Goal: Information Seeking & Learning: Learn about a topic

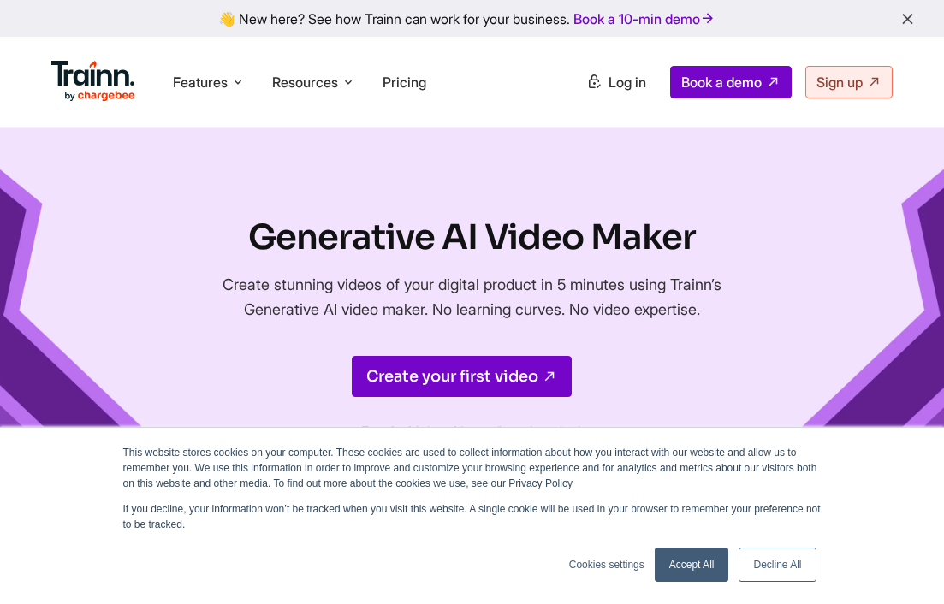
click at [666, 565] on link "Accept All" at bounding box center [692, 565] width 74 height 34
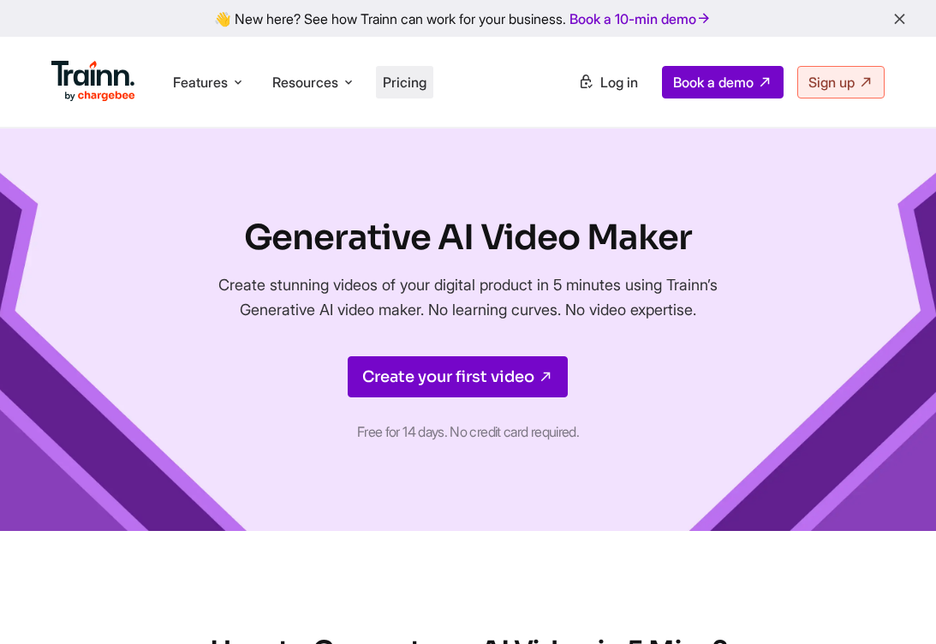
click at [398, 77] on span "Pricing" at bounding box center [405, 82] width 44 height 17
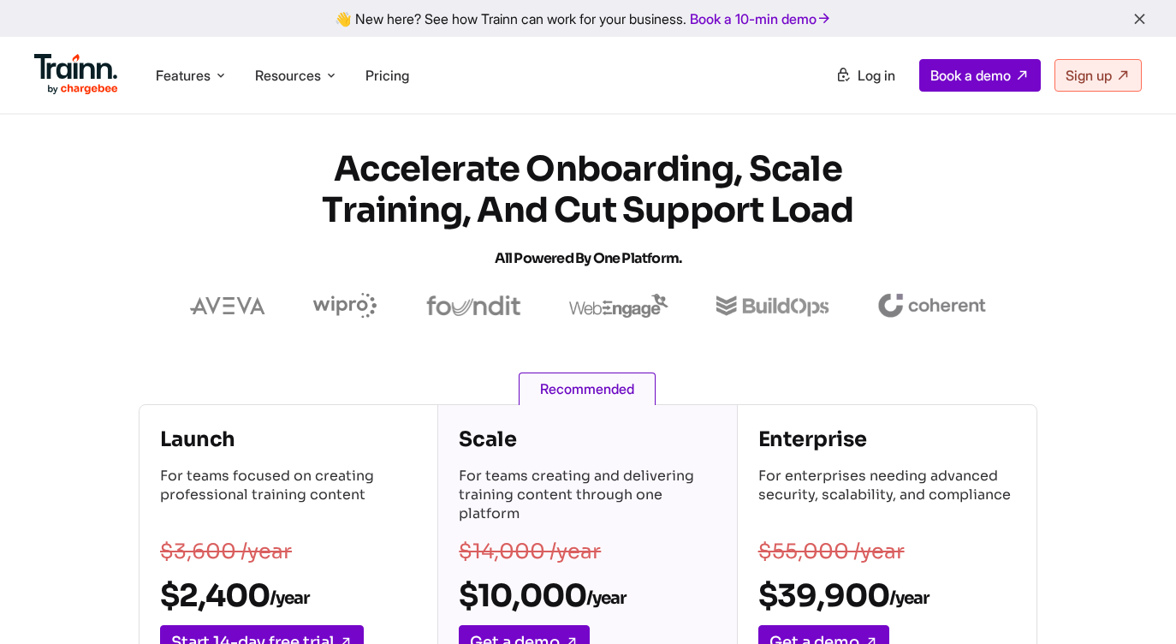
drag, startPoint x: 343, startPoint y: 164, endPoint x: 857, endPoint y: 217, distance: 516.3
click at [857, 217] on h1 "Accelerate Onboarding, Scale Training, and Cut Support Load All Powered by One …" at bounding box center [588, 214] width 616 height 130
click at [839, 216] on h1 "Accelerate Onboarding, Scale Training, and Cut Support Load All Powered by One …" at bounding box center [588, 214] width 616 height 130
click at [193, 77] on span "Features" at bounding box center [183, 75] width 55 height 19
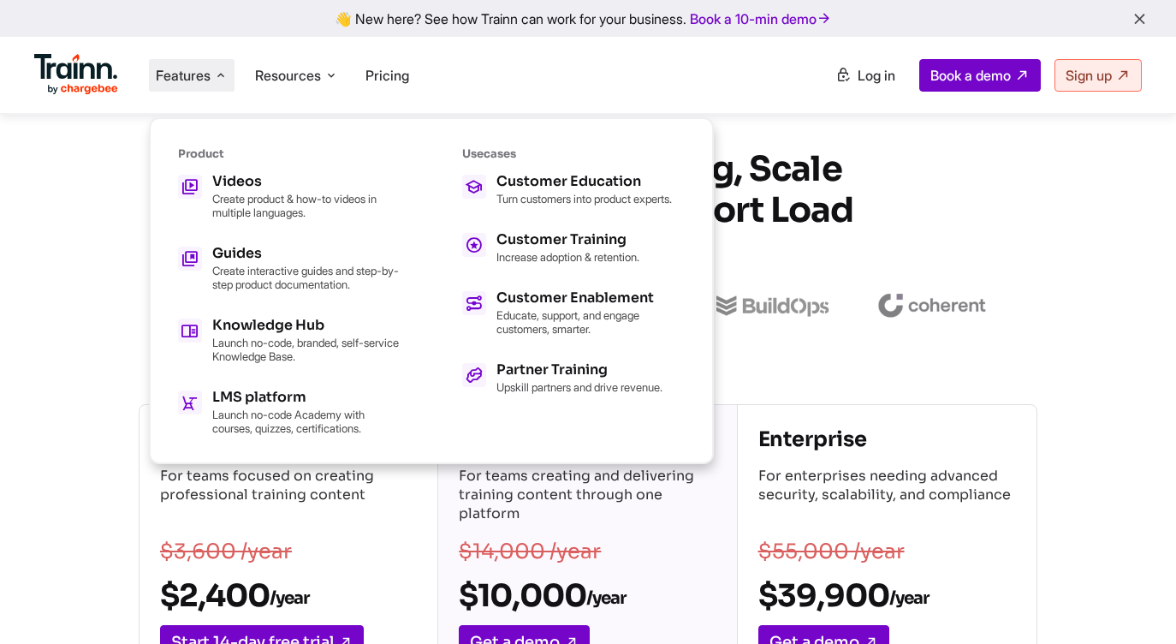
click at [194, 77] on span "Features" at bounding box center [183, 75] width 55 height 19
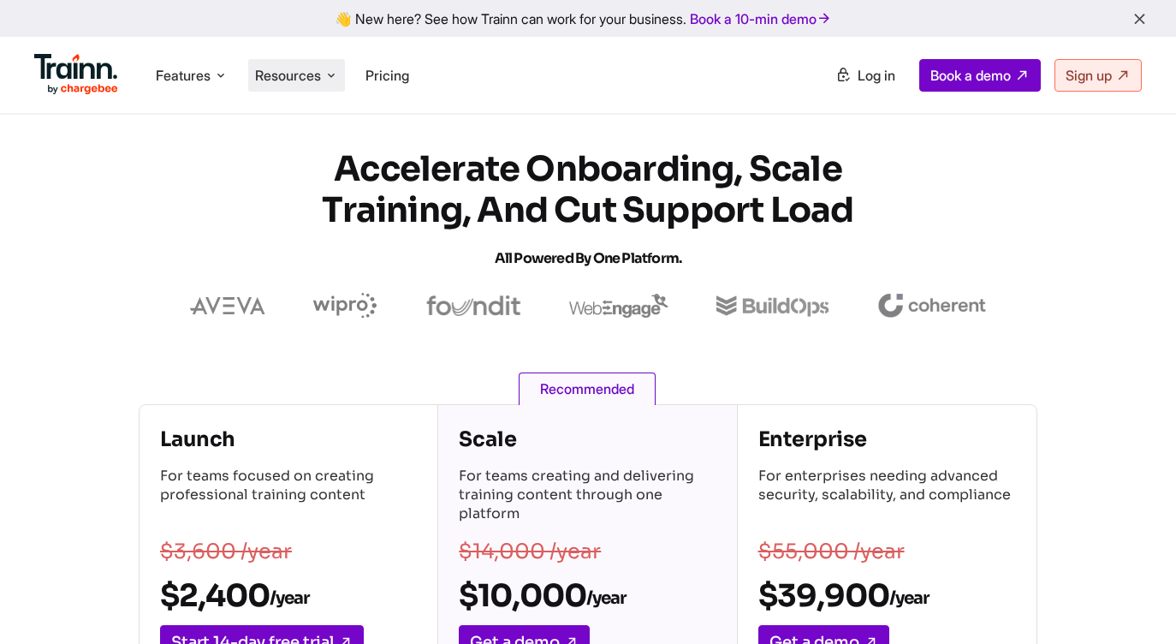
click at [282, 81] on span "Resources" at bounding box center [288, 75] width 66 height 19
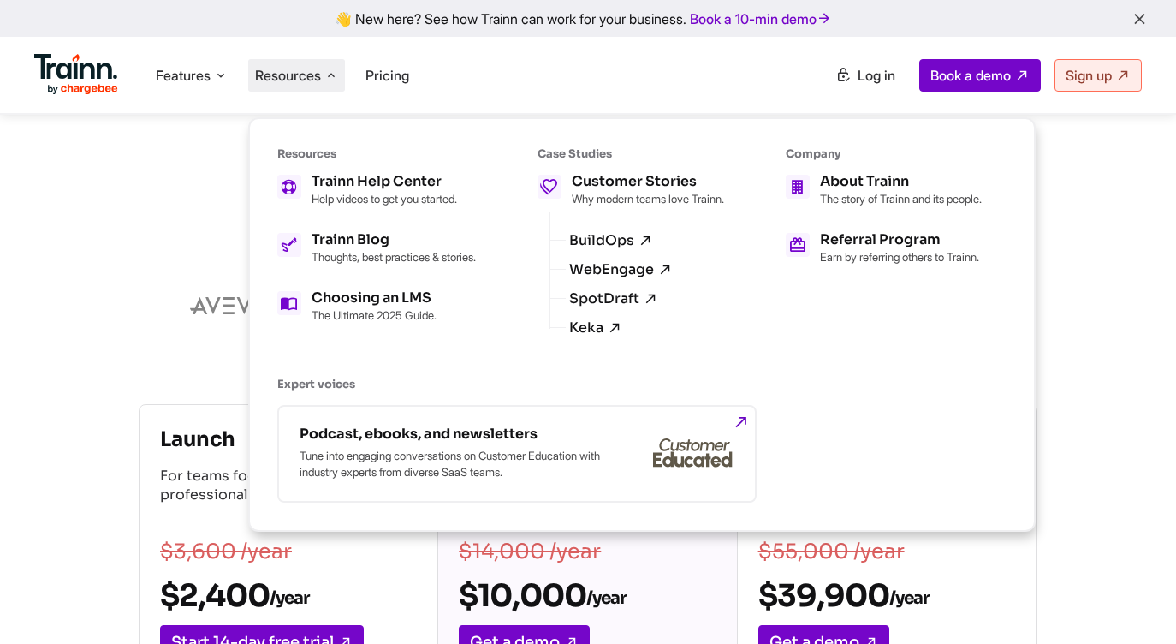
click at [287, 80] on span "Resources" at bounding box center [288, 75] width 66 height 19
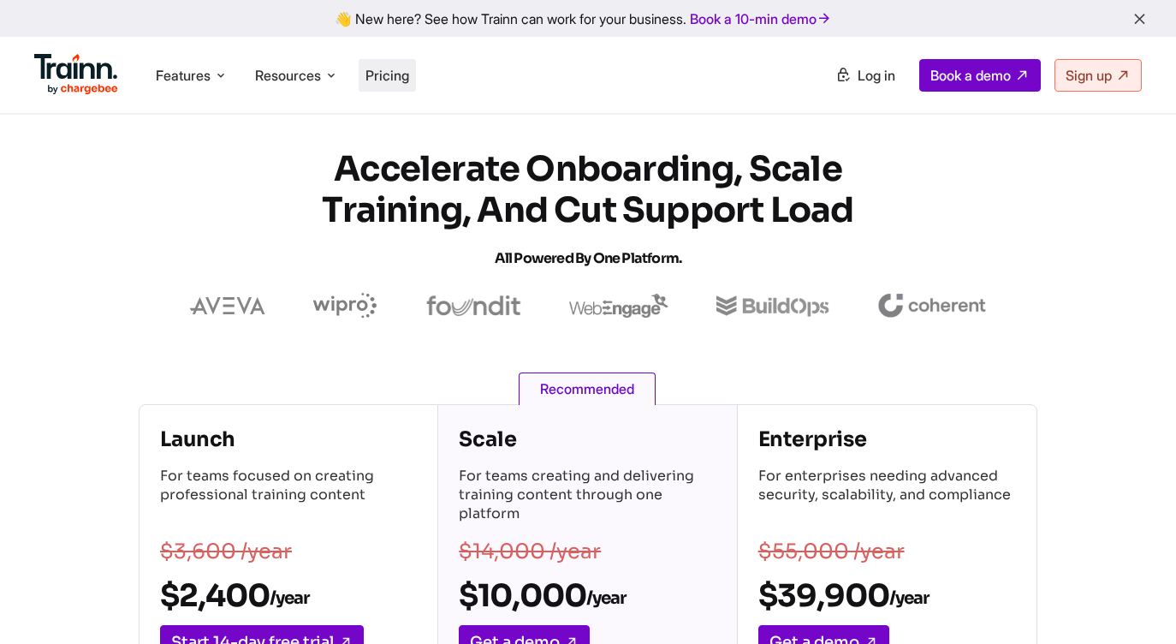
click at [387, 76] on span "Pricing" at bounding box center [388, 75] width 44 height 17
click at [66, 65] on img at bounding box center [76, 74] width 84 height 41
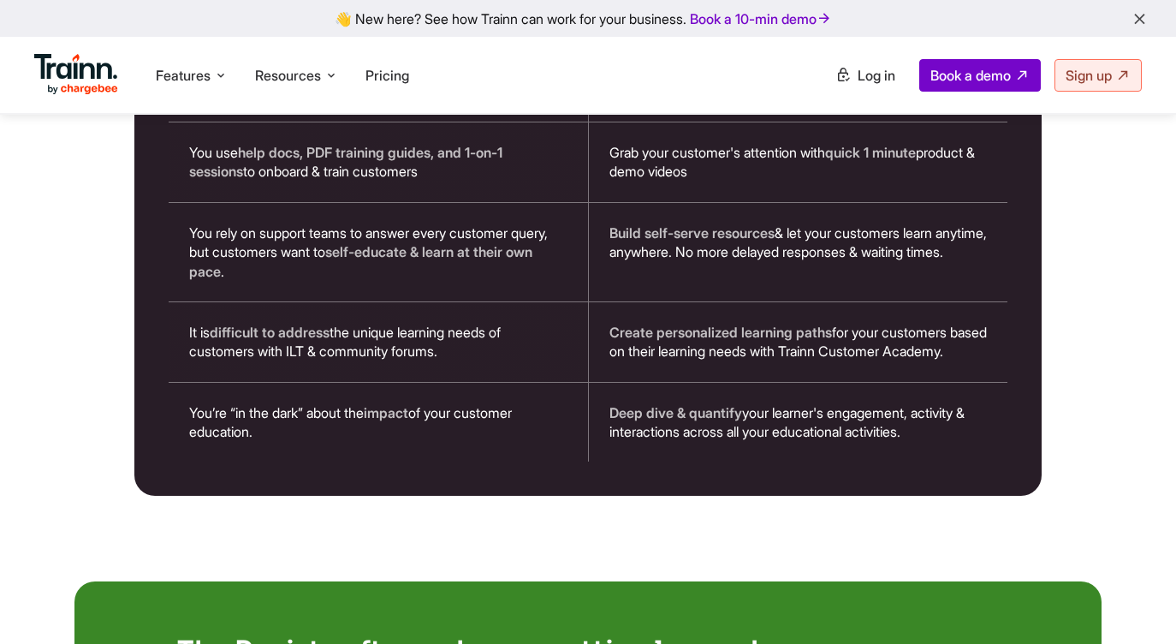
scroll to position [3086, 0]
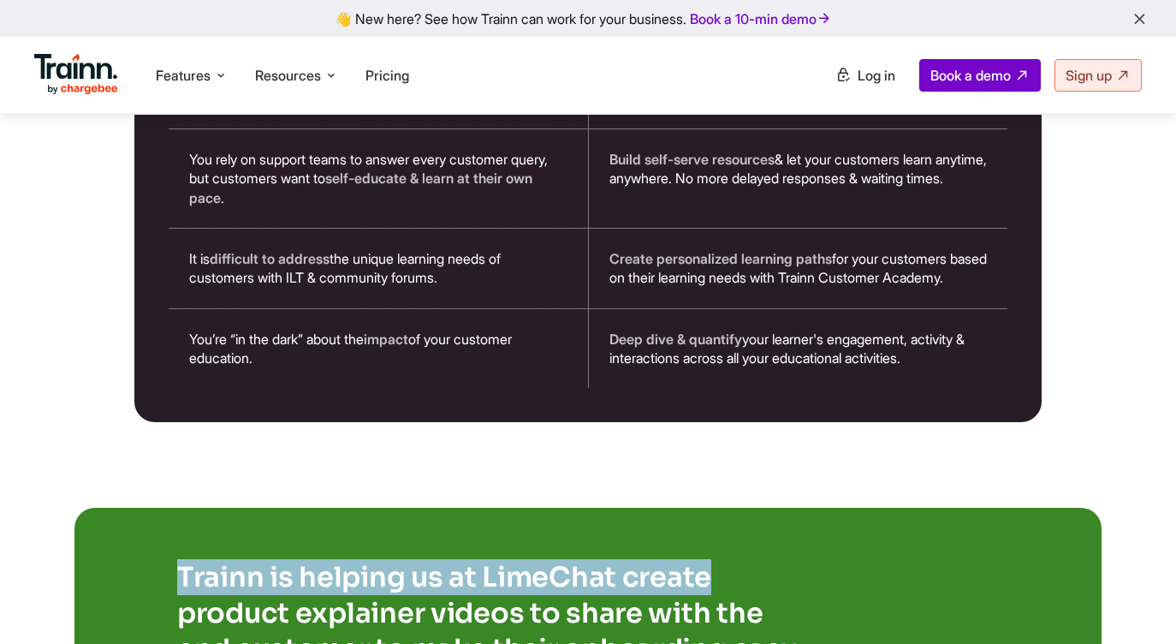
drag, startPoint x: 182, startPoint y: 555, endPoint x: 699, endPoint y: 545, distance: 517.2
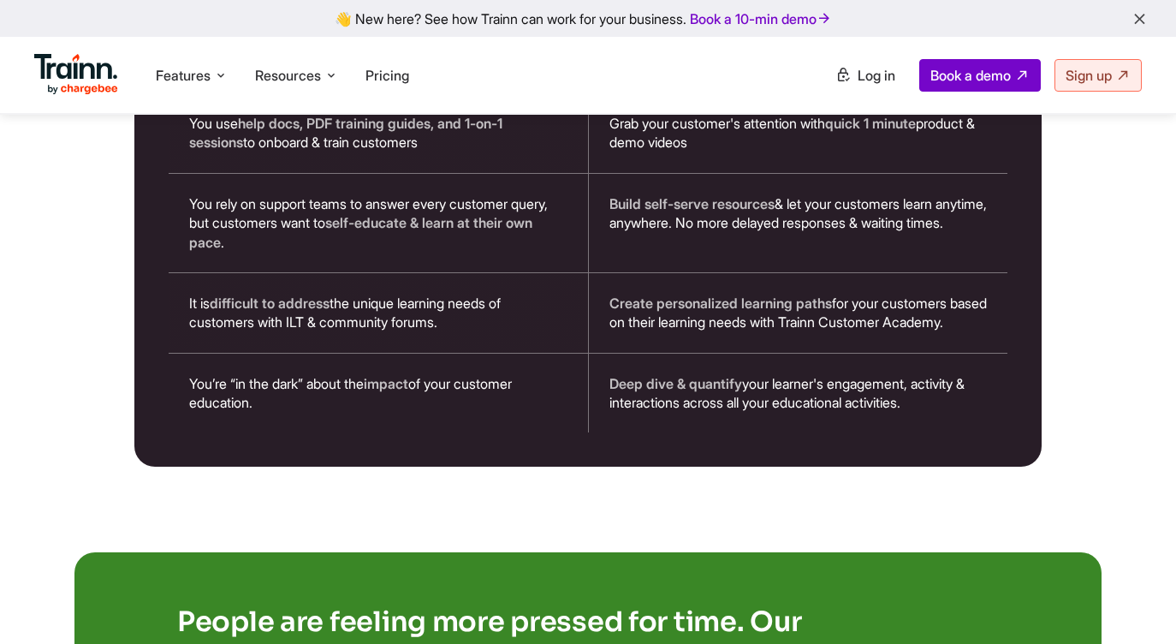
scroll to position [1477, 0]
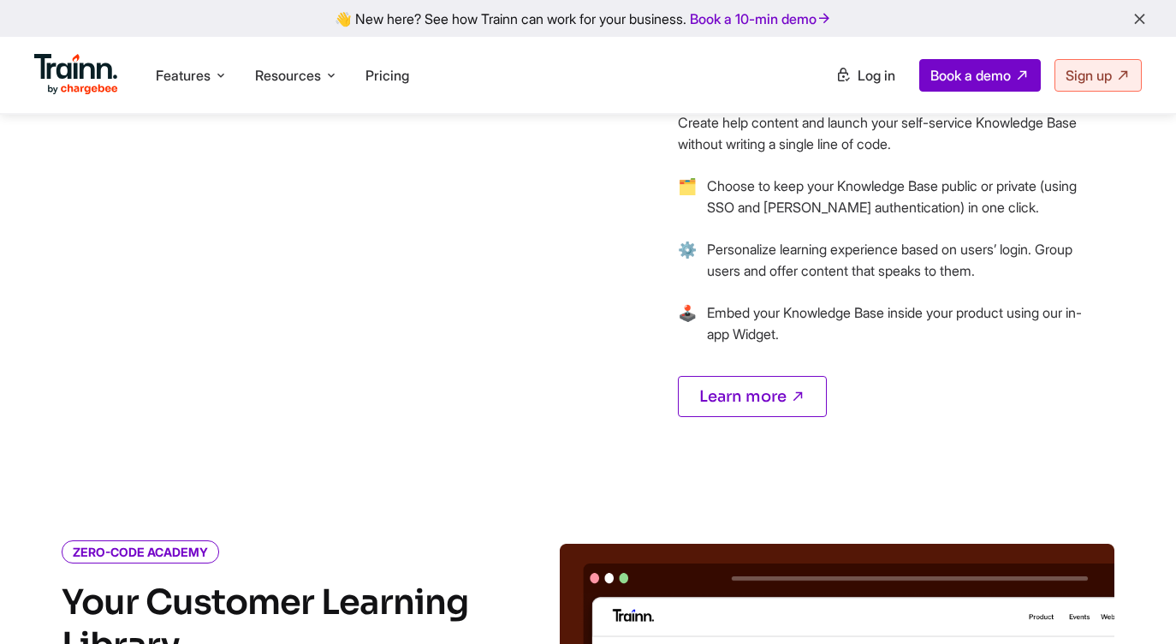
click at [77, 69] on img at bounding box center [76, 74] width 84 height 41
